Goal: Find specific page/section: Find specific page/section

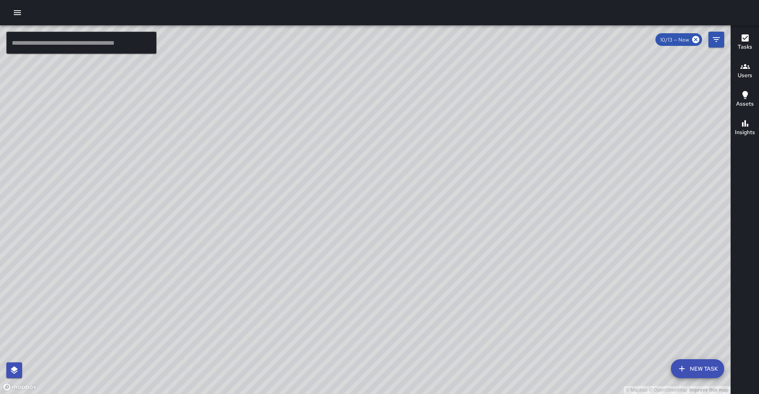
drag, startPoint x: 576, startPoint y: 244, endPoint x: 597, endPoint y: 268, distance: 32.6
click at [584, 247] on div "© Mapbox © OpenStreetMap Improve this map" at bounding box center [365, 209] width 731 height 369
drag, startPoint x: 597, startPoint y: 268, endPoint x: 479, endPoint y: 170, distance: 154.1
click at [607, 237] on div "© Mapbox © OpenStreetMap Improve this map" at bounding box center [365, 209] width 731 height 369
click at [713, 41] on icon "Filters" at bounding box center [716, 39] width 9 height 9
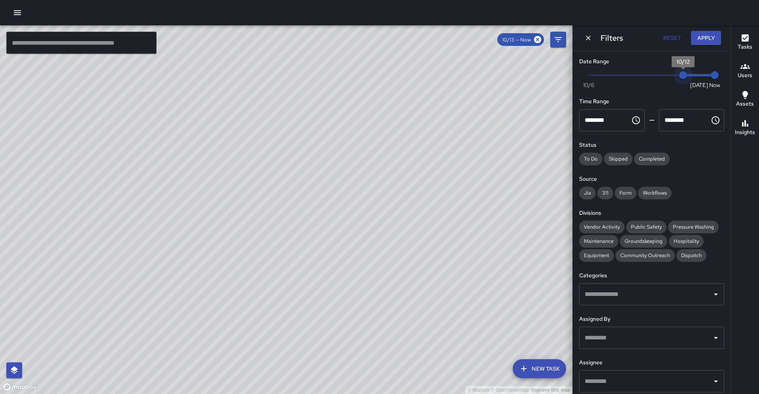
drag, startPoint x: 700, startPoint y: 74, endPoint x: 689, endPoint y: 74, distance: 10.7
click at [687, 75] on span "10/12" at bounding box center [683, 75] width 8 height 8
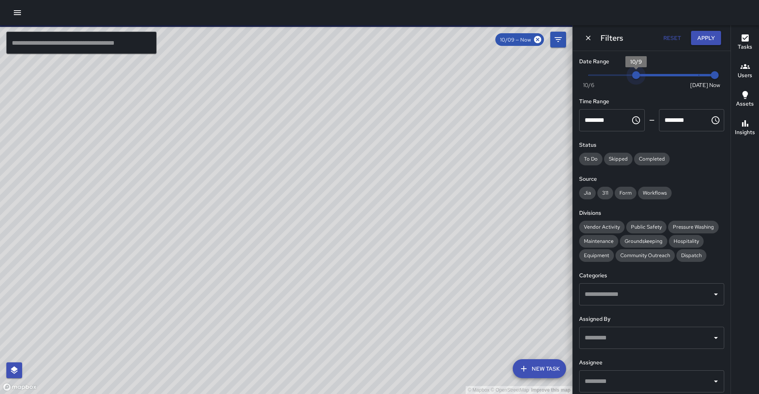
type input "*"
drag, startPoint x: 684, startPoint y: 74, endPoint x: 651, endPoint y: 81, distance: 34.4
click at [651, 79] on span "10/10" at bounding box center [652, 75] width 8 height 8
click at [646, 223] on span "Public Safety" at bounding box center [646, 226] width 40 height 7
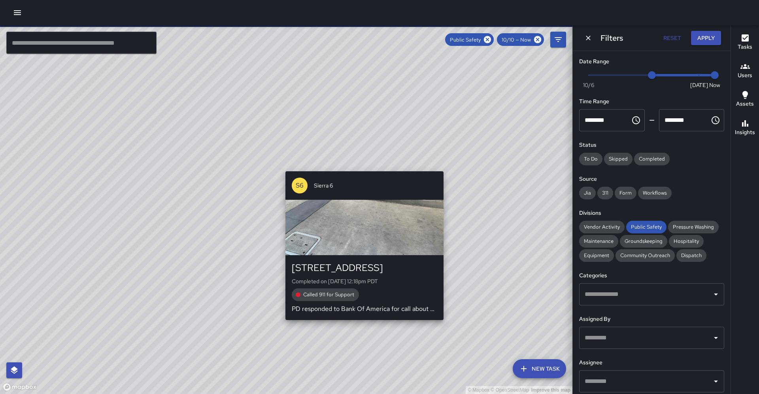
click at [283, 318] on div "© Mapbox © OpenStreetMap Improve this map S6 Sierra [STREET_ADDRESS] Completed …" at bounding box center [286, 209] width 573 height 369
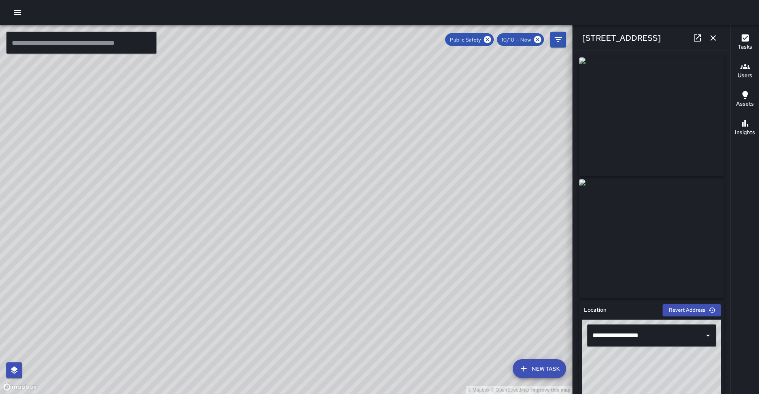
drag, startPoint x: 494, startPoint y: 38, endPoint x: 478, endPoint y: 56, distance: 23.8
click at [492, 38] on icon at bounding box center [487, 39] width 9 height 9
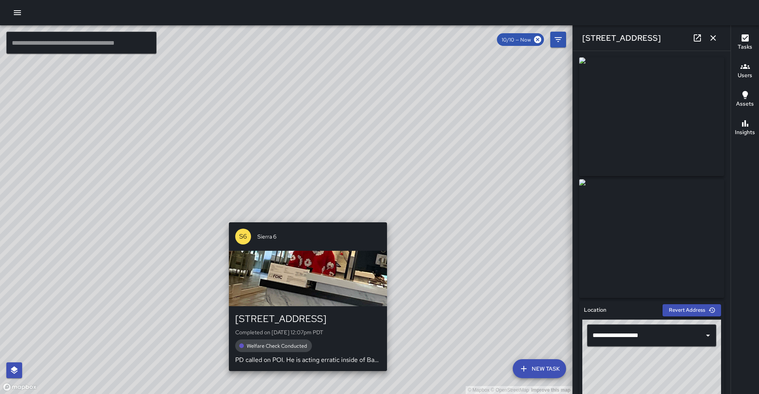
click at [304, 219] on div "© Mapbox © OpenStreetMap Improve this map S6 [GEOGRAPHIC_DATA][STREET_ADDRESS] …" at bounding box center [286, 209] width 573 height 369
type input "**********"
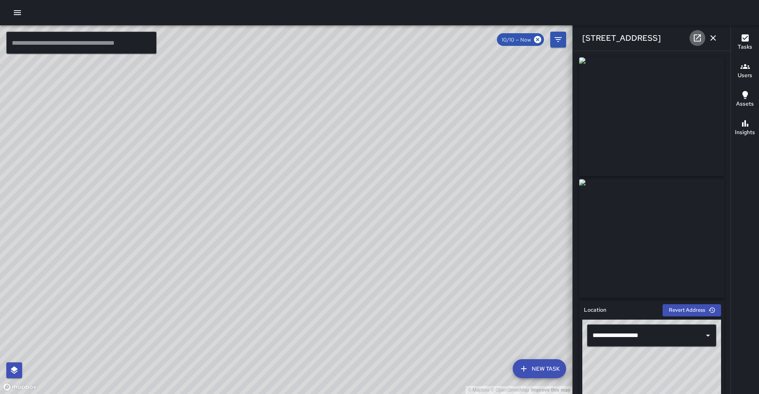
click at [693, 38] on icon at bounding box center [697, 37] width 9 height 9
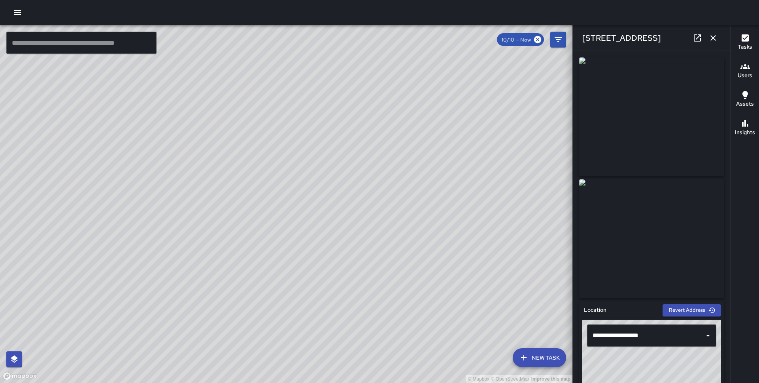
drag, startPoint x: 288, startPoint y: 45, endPoint x: 261, endPoint y: 130, distance: 88.4
click at [261, 130] on div "© Mapbox © OpenStreetMap Improve this map" at bounding box center [286, 203] width 573 height 357
drag, startPoint x: 280, startPoint y: 93, endPoint x: 372, endPoint y: 214, distance: 152.6
click at [375, 215] on div "© Mapbox © OpenStreetMap Improve this map" at bounding box center [286, 203] width 573 height 357
drag, startPoint x: 391, startPoint y: 108, endPoint x: 305, endPoint y: 284, distance: 195.9
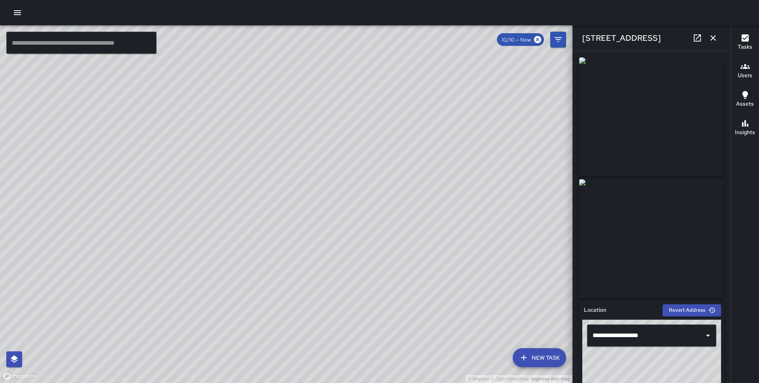
click at [306, 286] on div "© Mapbox © OpenStreetMap Improve this map" at bounding box center [286, 203] width 573 height 357
drag, startPoint x: 306, startPoint y: 279, endPoint x: 288, endPoint y: 260, distance: 26.0
click at [289, 260] on div "© Mapbox © OpenStreetMap Improve this map" at bounding box center [286, 203] width 573 height 357
click at [712, 38] on icon "button" at bounding box center [713, 37] width 9 height 9
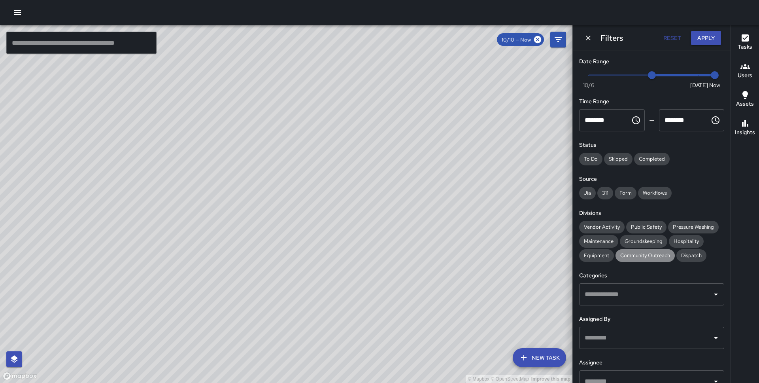
click at [616, 252] on span "Community Outreach" at bounding box center [645, 255] width 59 height 7
click at [632, 223] on span "Public Safety" at bounding box center [646, 226] width 40 height 7
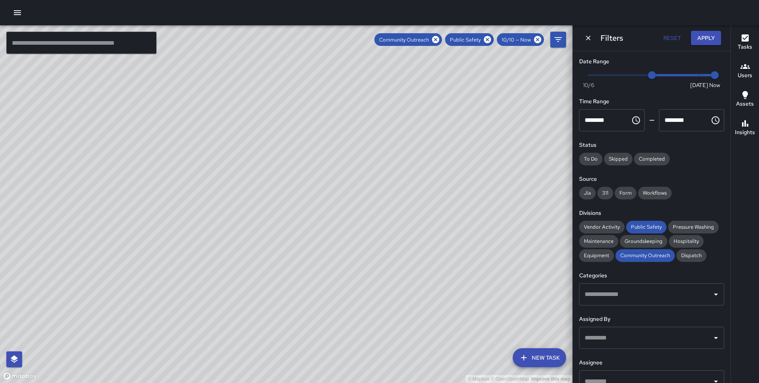
drag, startPoint x: 149, startPoint y: 179, endPoint x: 175, endPoint y: 129, distance: 56.6
click at [175, 129] on div "© Mapbox © OpenStreetMap Improve this map" at bounding box center [286, 203] width 573 height 357
drag, startPoint x: 159, startPoint y: 245, endPoint x: 200, endPoint y: 175, distance: 81.0
click at [200, 175] on div "© Mapbox © OpenStreetMap Improve this map" at bounding box center [286, 203] width 573 height 357
drag, startPoint x: 189, startPoint y: 244, endPoint x: 197, endPoint y: 221, distance: 23.5
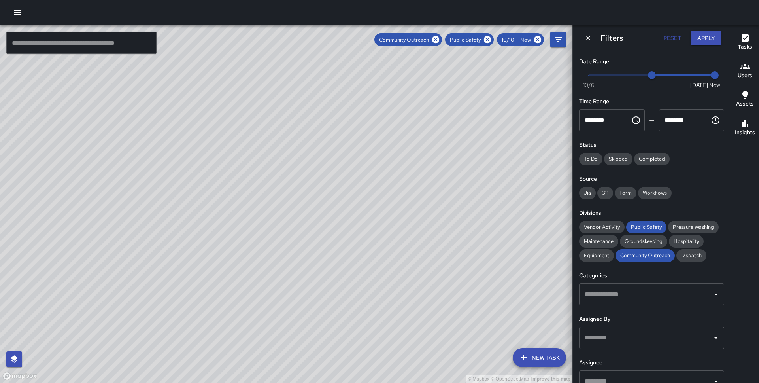
click at [197, 221] on div "© Mapbox © OpenStreetMap Improve this map" at bounding box center [286, 203] width 573 height 357
drag, startPoint x: 182, startPoint y: 216, endPoint x: 191, endPoint y: 165, distance: 51.7
click at [191, 165] on div "© Mapbox © OpenStreetMap Improve this map" at bounding box center [286, 203] width 573 height 357
drag, startPoint x: 173, startPoint y: 240, endPoint x: 208, endPoint y: 163, distance: 83.9
click at [208, 163] on div "© Mapbox © OpenStreetMap Improve this map" at bounding box center [286, 203] width 573 height 357
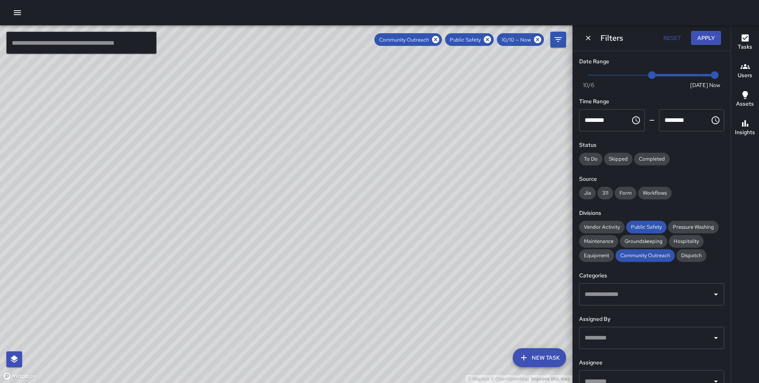
drag, startPoint x: 176, startPoint y: 262, endPoint x: 191, endPoint y: 234, distance: 31.1
click at [191, 234] on div "© Mapbox © OpenStreetMap Improve this map" at bounding box center [286, 203] width 573 height 357
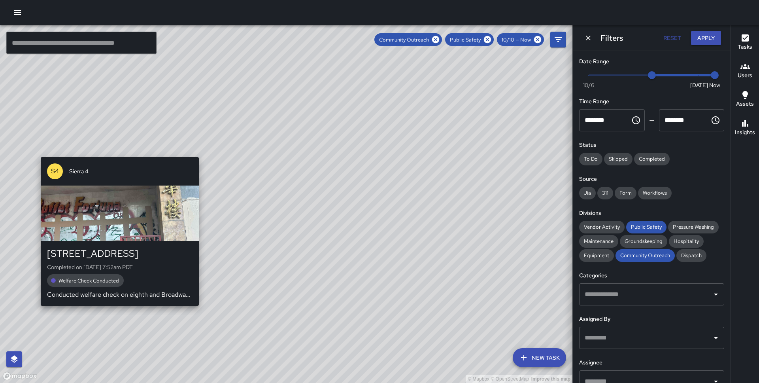
drag, startPoint x: 72, startPoint y: 334, endPoint x: 118, endPoint y: 304, distance: 54.7
click at [118, 304] on div "© Mapbox © OpenStreetMap Improve this map S4 [GEOGRAPHIC_DATA] Completed on [DA…" at bounding box center [286, 203] width 573 height 357
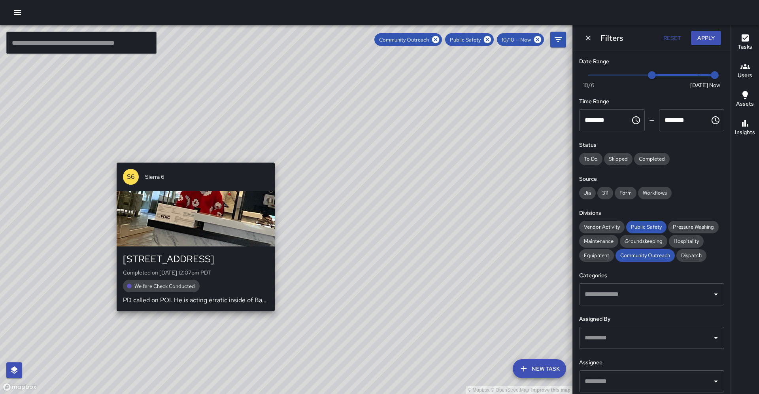
click at [192, 312] on div "© Mapbox © OpenStreetMap Improve this map S6 [GEOGRAPHIC_DATA][STREET_ADDRESS] …" at bounding box center [286, 209] width 573 height 369
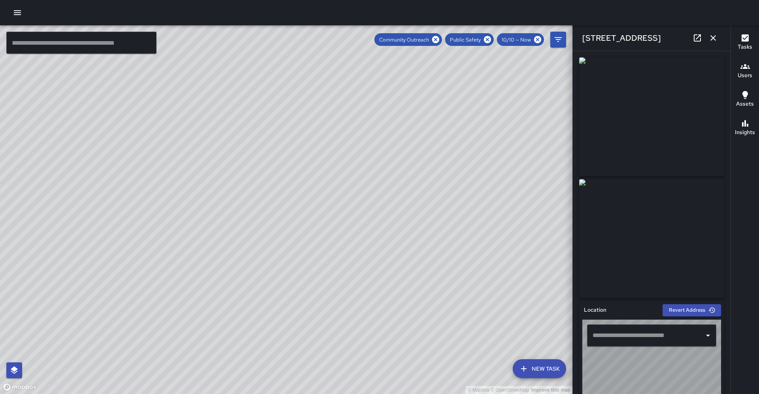
type input "**********"
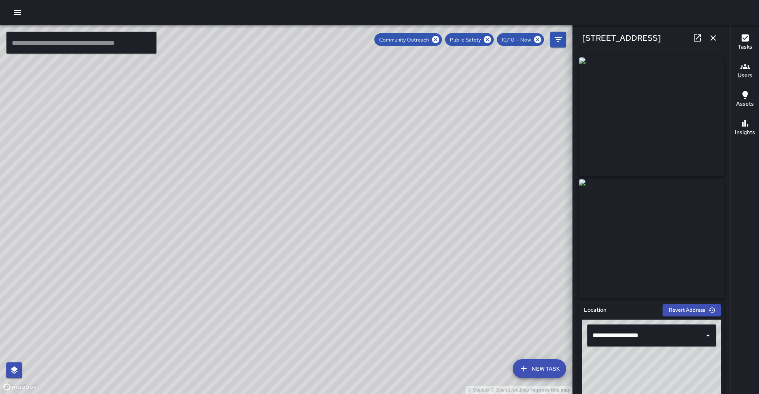
click at [701, 40] on icon at bounding box center [697, 37] width 7 height 7
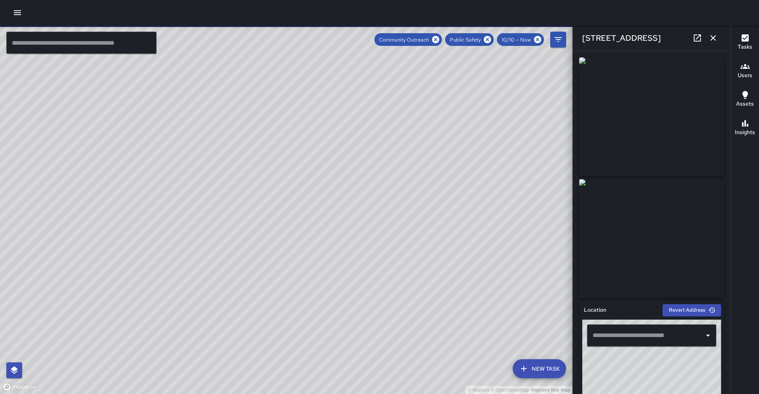
type input "**********"
click at [715, 40] on icon "button" at bounding box center [713, 37] width 9 height 9
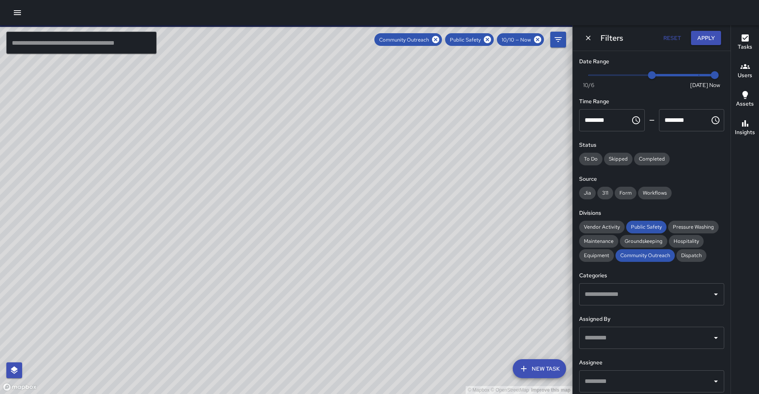
click at [439, 38] on icon at bounding box center [435, 39] width 7 height 7
click at [491, 40] on icon at bounding box center [487, 39] width 7 height 7
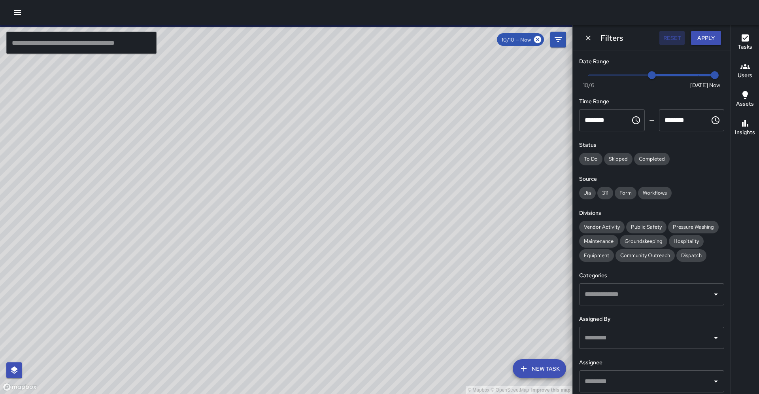
click at [678, 38] on button "Reset" at bounding box center [672, 38] width 25 height 15
type input "*"
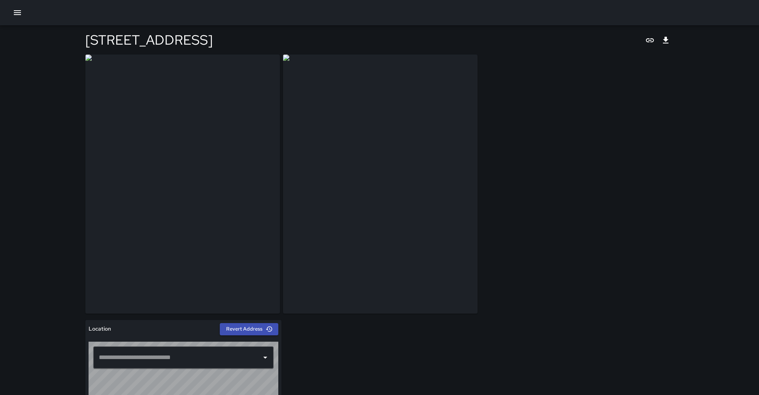
type input "**********"
